Goal: Obtain resource: Obtain resource

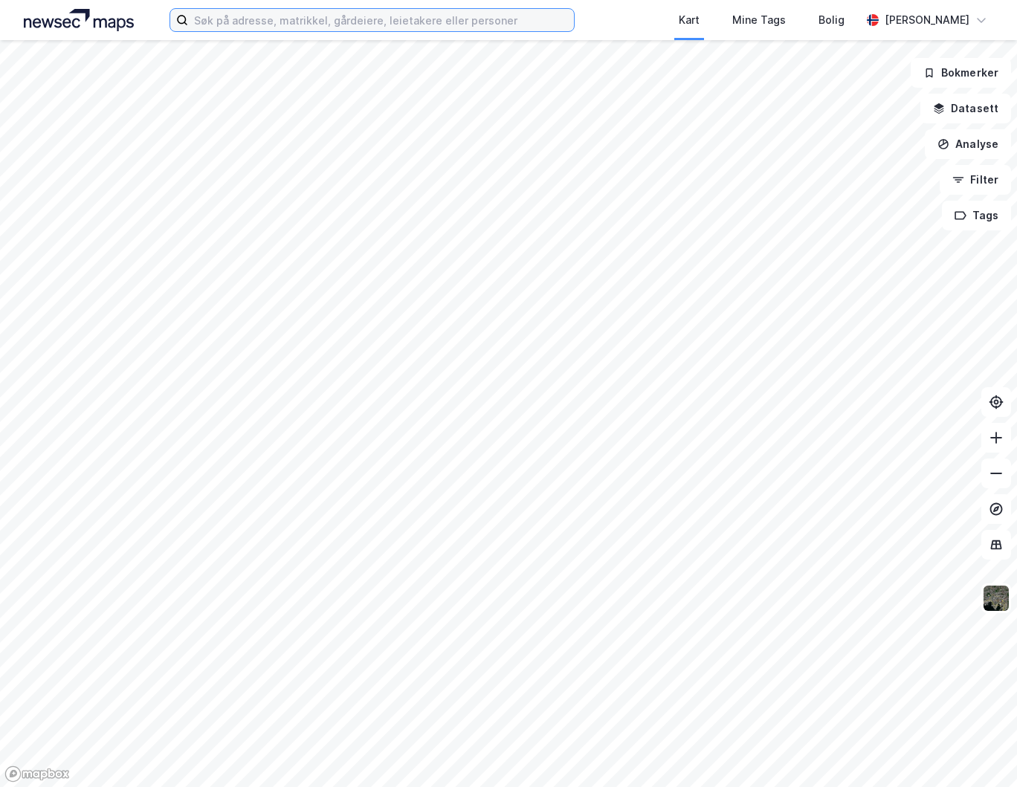
click at [355, 20] on input at bounding box center [381, 20] width 386 height 22
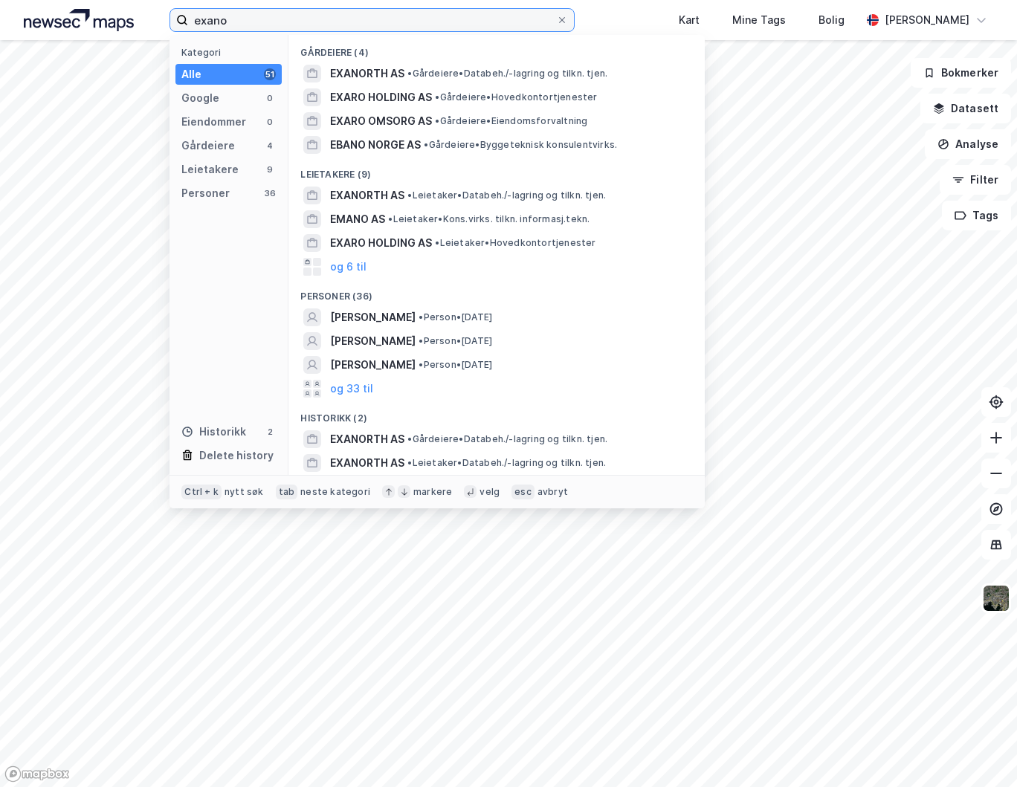
type input "exano"
click at [387, 72] on span "EXANORTH AS" at bounding box center [367, 74] width 74 height 18
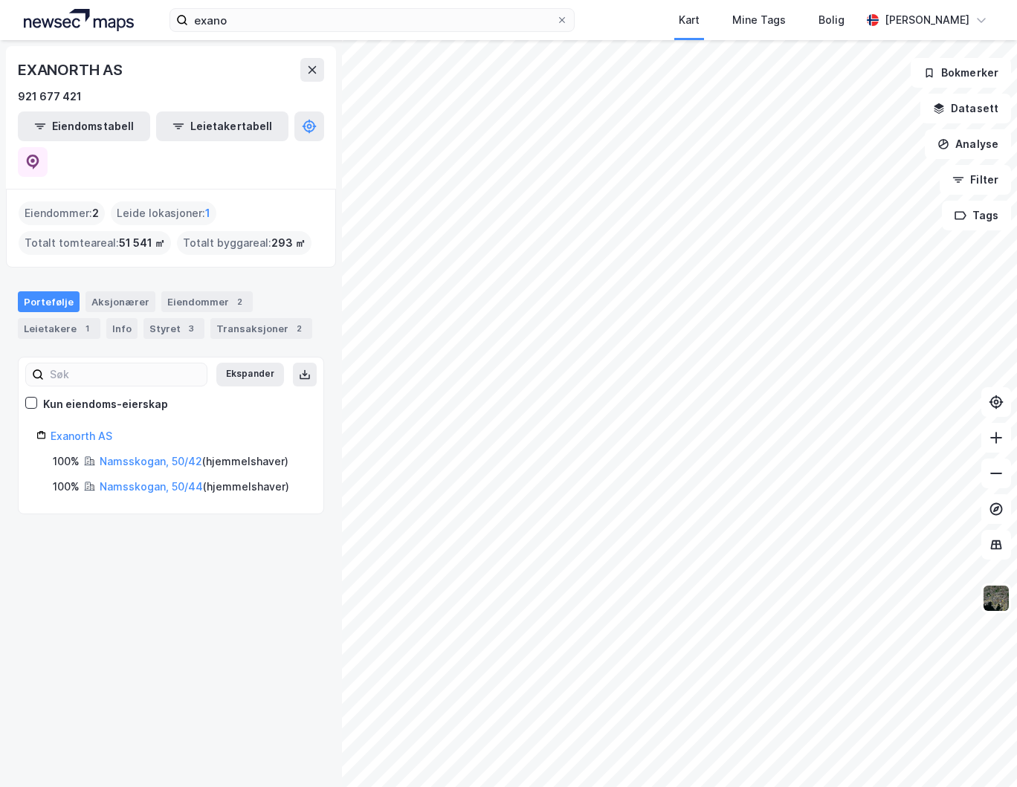
click at [141, 455] on link "Namsskogan, 50/42" at bounding box center [151, 461] width 103 height 13
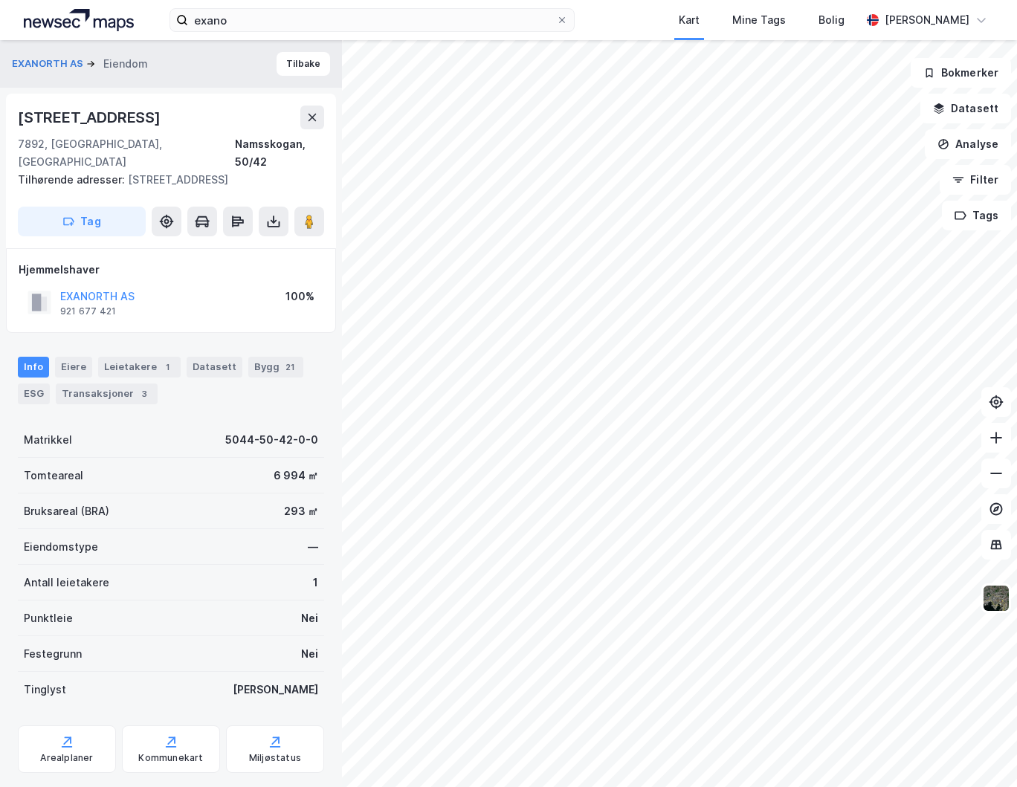
click at [265, 224] on button at bounding box center [274, 222] width 30 height 30
click at [229, 250] on div "Last ned grunnbok" at bounding box center [200, 251] width 86 height 12
click at [0, 0] on button "EXANORTH AS" at bounding box center [0, 0] width 0 height 0
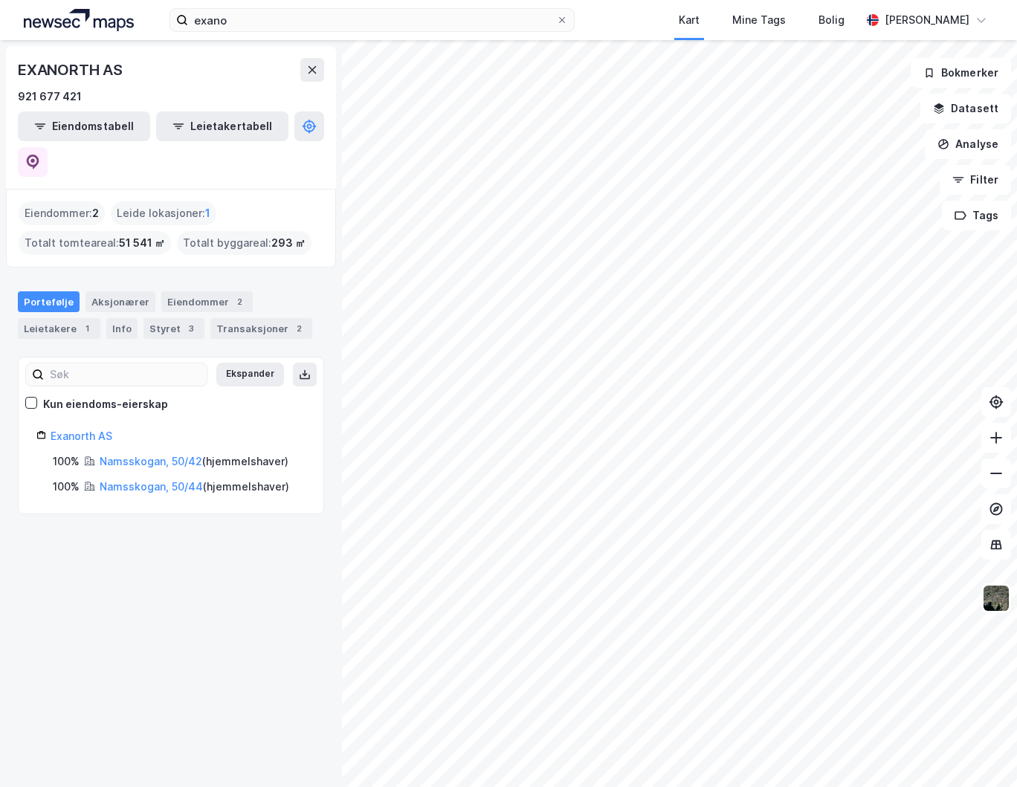
click at [168, 478] on div "Namsskogan, 50/44 ( hjemmelshaver )" at bounding box center [195, 487] width 190 height 18
click at [198, 480] on link "Namsskogan, 50/44" at bounding box center [151, 486] width 103 height 13
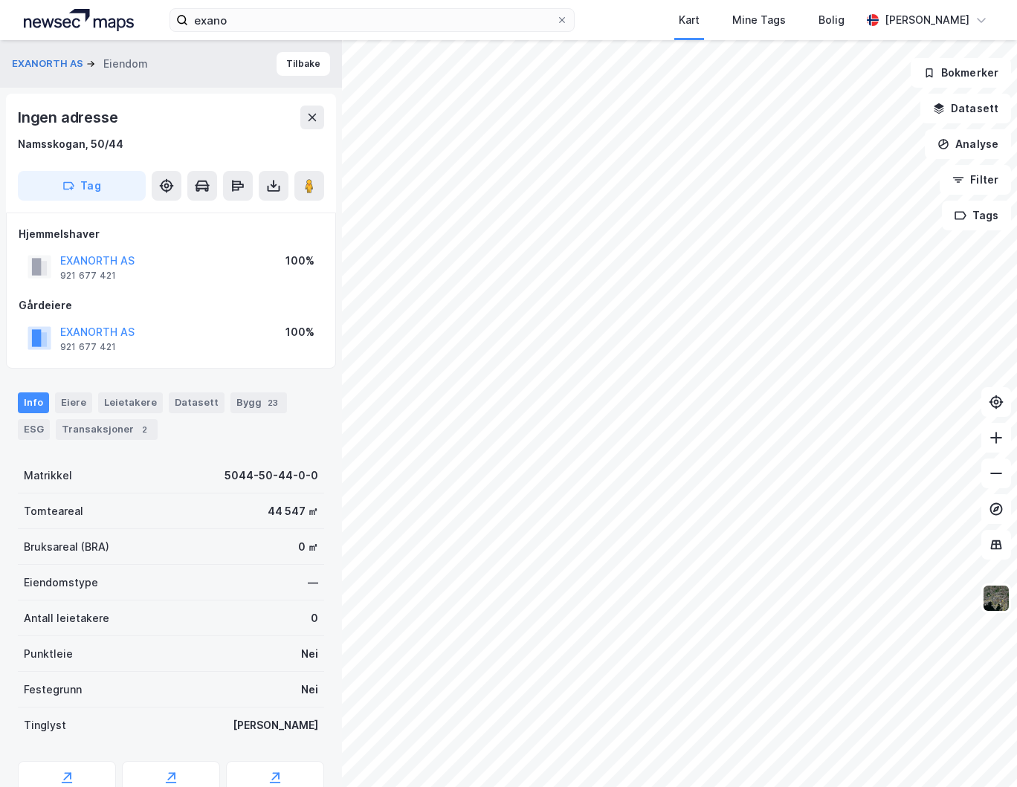
click at [280, 189] on icon at bounding box center [274, 189] width 13 height 6
click at [253, 218] on div "Last ned grunnbok" at bounding box center [209, 216] width 158 height 24
